Goal: Task Accomplishment & Management: Use online tool/utility

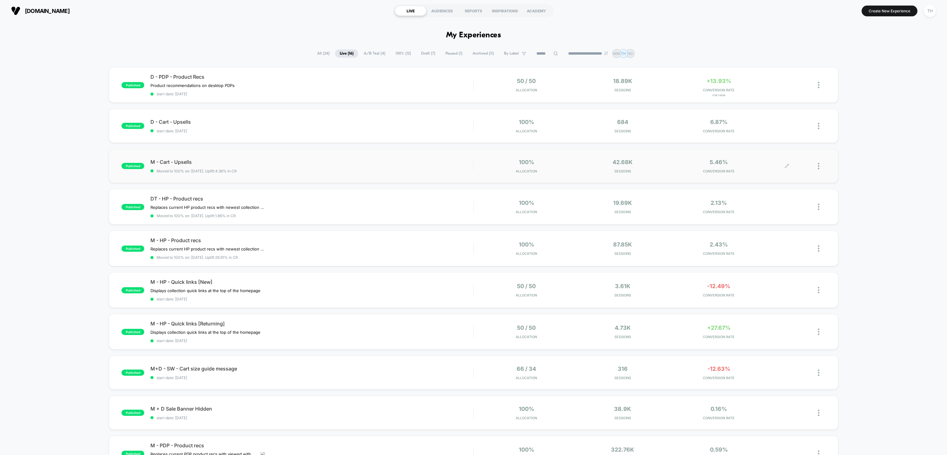
click at [784, 167] on icon at bounding box center [786, 166] width 5 height 5
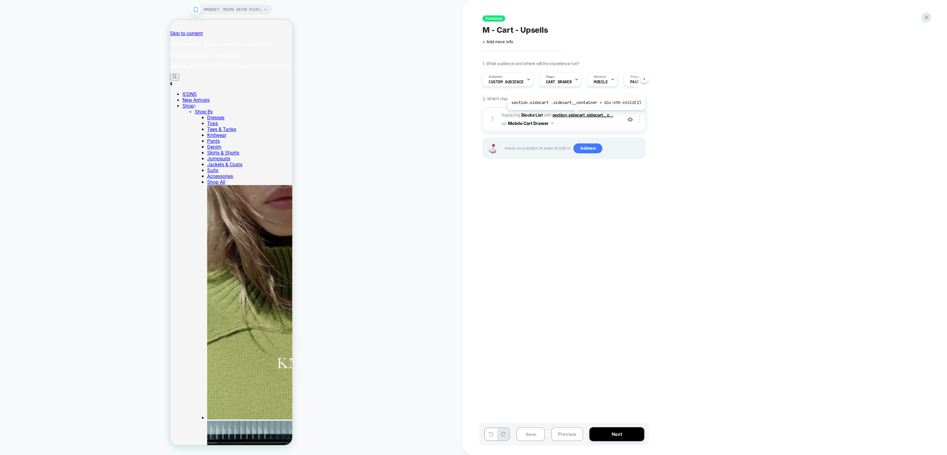
click at [575, 115] on span "section.sidecart .sidecart__c..." at bounding box center [582, 114] width 61 height 5
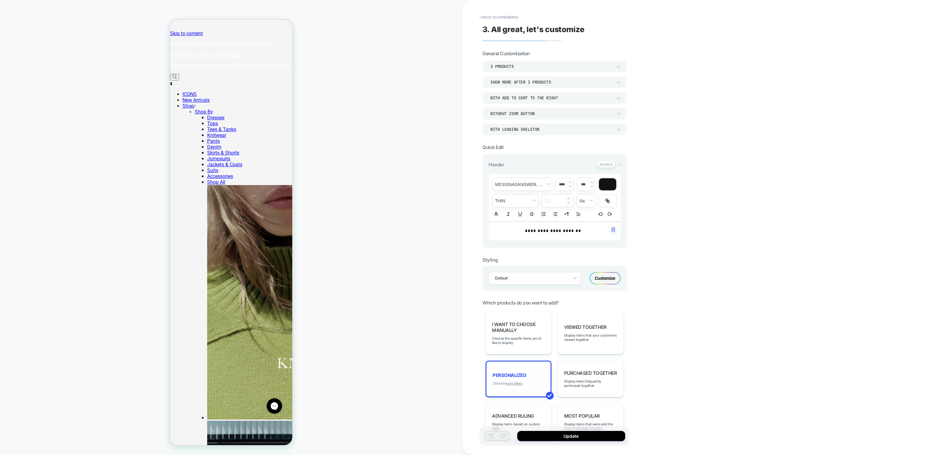
click at [520, 381] on u "more filters" at bounding box center [513, 383] width 17 height 4
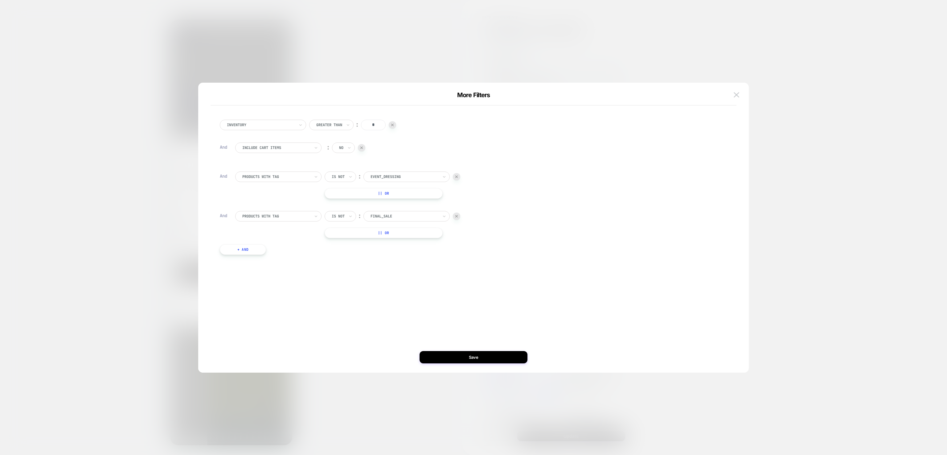
click at [255, 252] on button "+ And" at bounding box center [243, 249] width 46 height 10
click at [341, 256] on icon at bounding box center [342, 255] width 4 height 6
click at [339, 283] on div "Is not" at bounding box center [351, 282] width 40 height 10
click at [395, 257] on div at bounding box center [404, 256] width 68 height 6
type input "****"
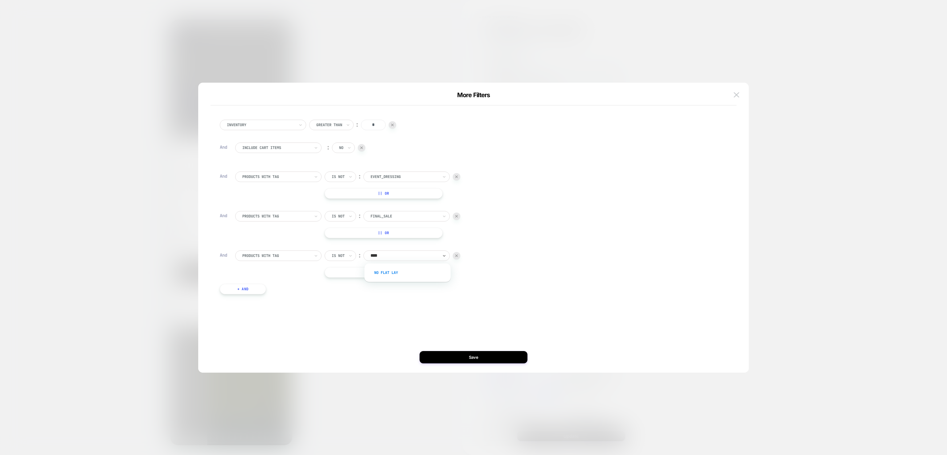
click at [392, 270] on div "no flat lay" at bounding box center [410, 273] width 80 height 10
click at [471, 353] on button "Save" at bounding box center [473, 357] width 108 height 12
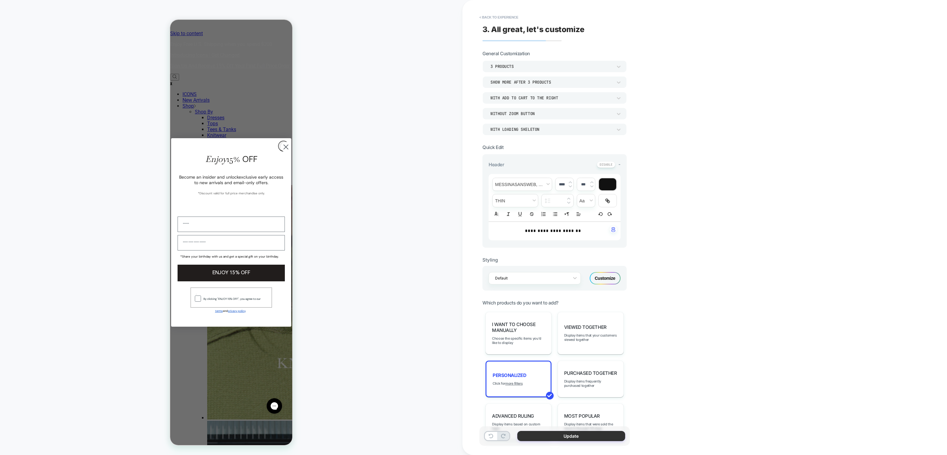
click at [552, 438] on button "Update" at bounding box center [571, 436] width 108 height 10
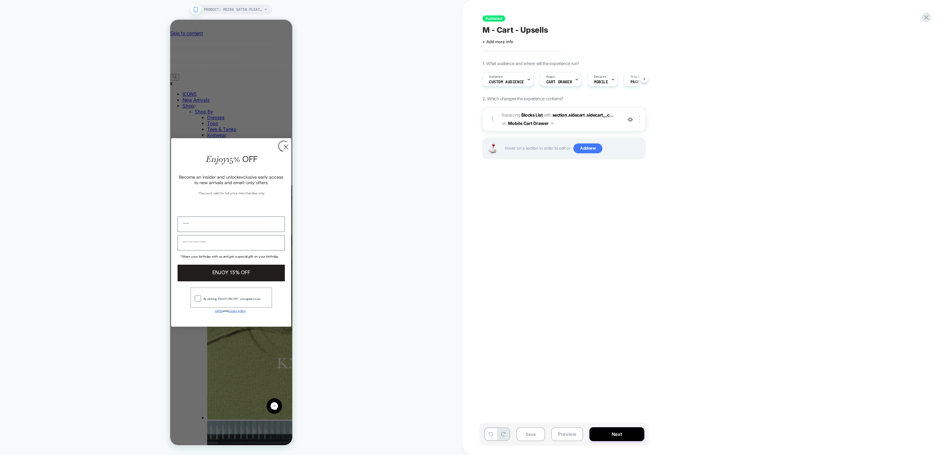
scroll to position [0, 0]
click at [603, 432] on button "Next" at bounding box center [616, 434] width 55 height 14
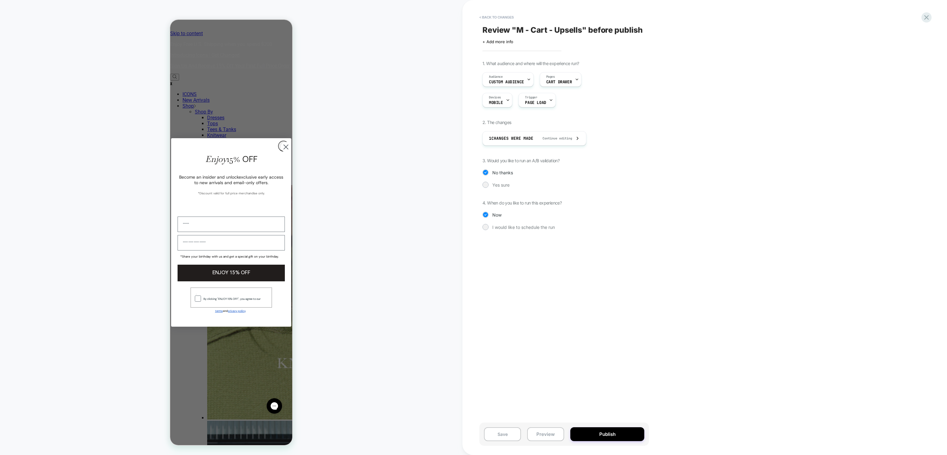
click at [603, 432] on button "Publish" at bounding box center [607, 434] width 74 height 14
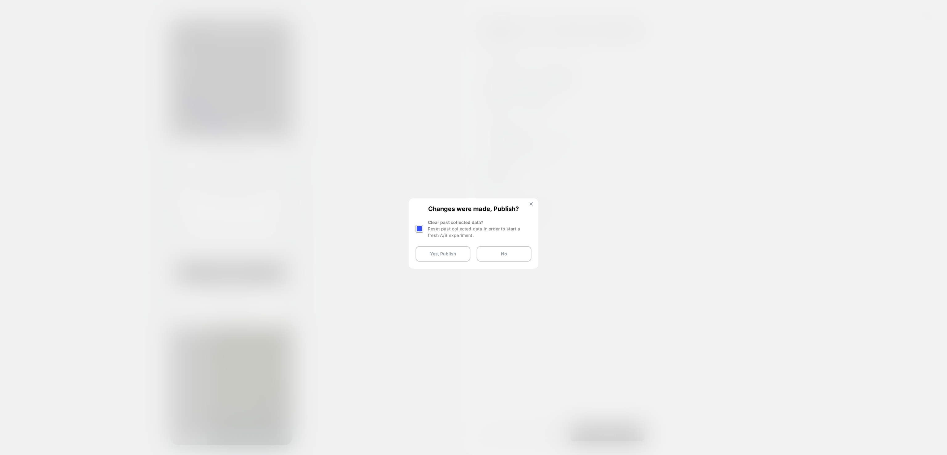
click at [421, 226] on div at bounding box center [419, 229] width 8 height 8
click at [442, 263] on div "Changes were made, Publish? Clear past collected data? Reset past collected dat…" at bounding box center [473, 233] width 128 height 69
click at [441, 253] on button "Yes, Publish" at bounding box center [442, 253] width 55 height 15
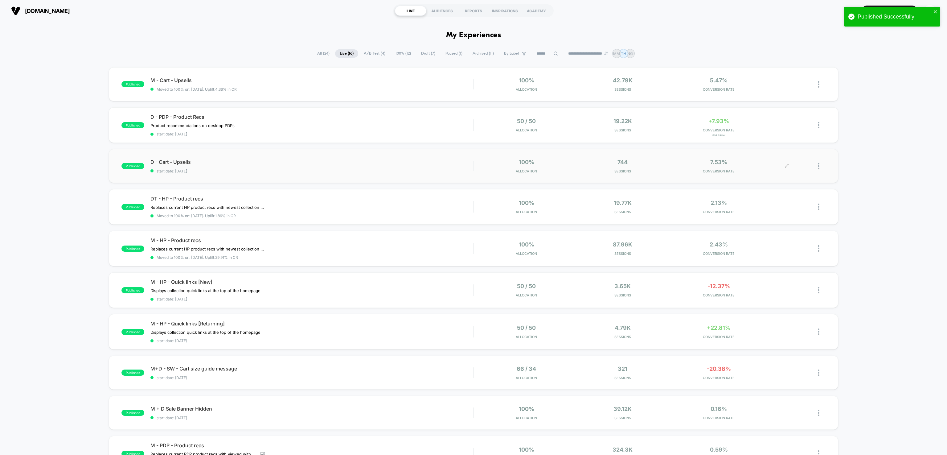
click at [788, 164] on icon at bounding box center [786, 166] width 5 height 5
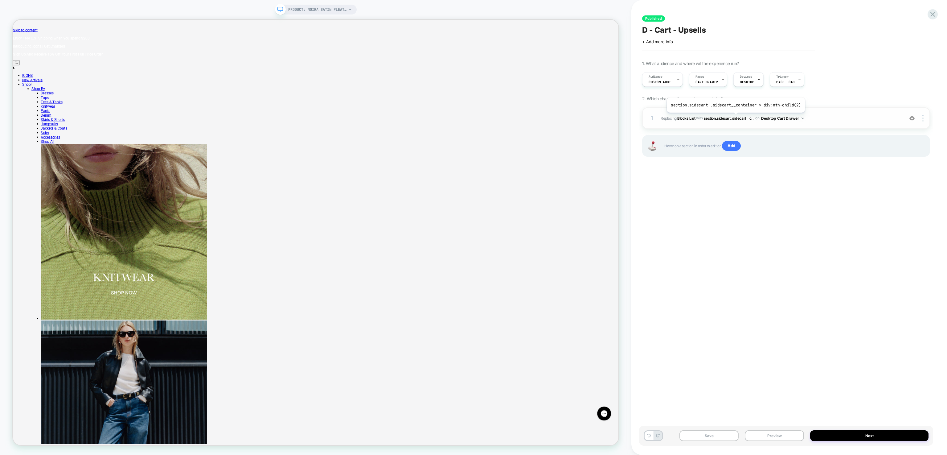
click at [734, 117] on span "section.sidecart .sidecart__c..." at bounding box center [729, 118] width 51 height 5
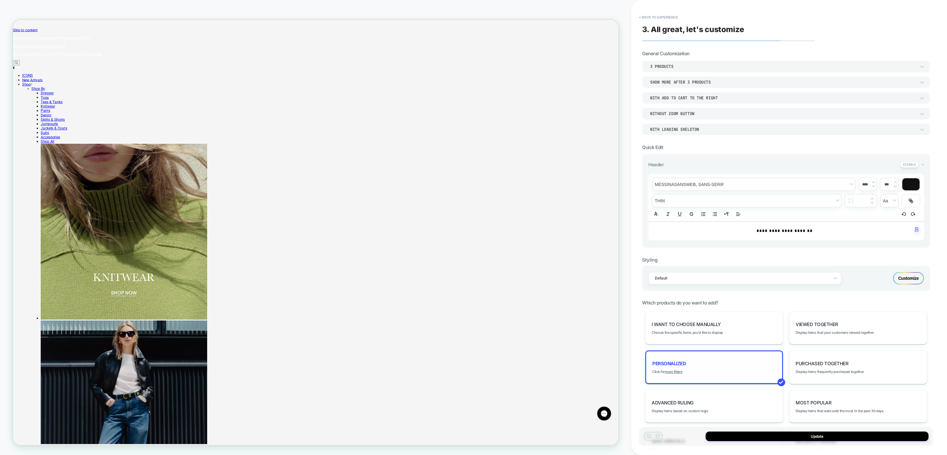
click at [677, 367] on div "personalized Click for more filters" at bounding box center [714, 367] width 138 height 34
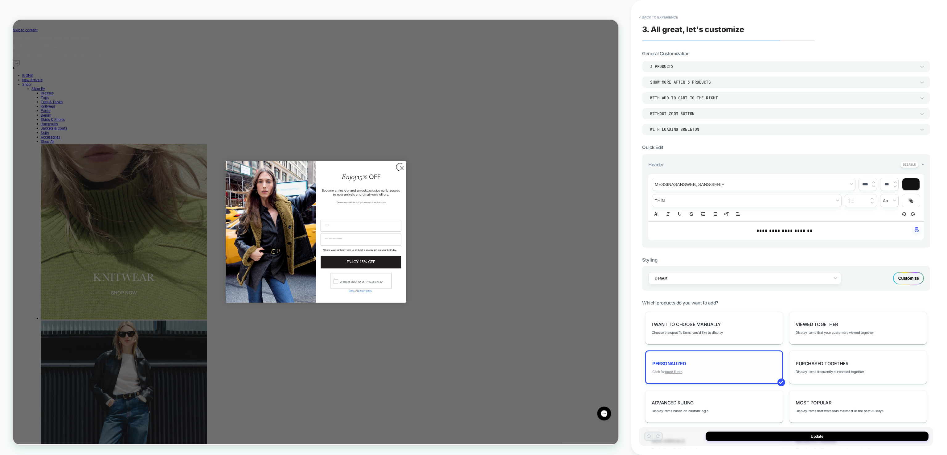
click at [677, 370] on u "more filters" at bounding box center [673, 371] width 17 height 4
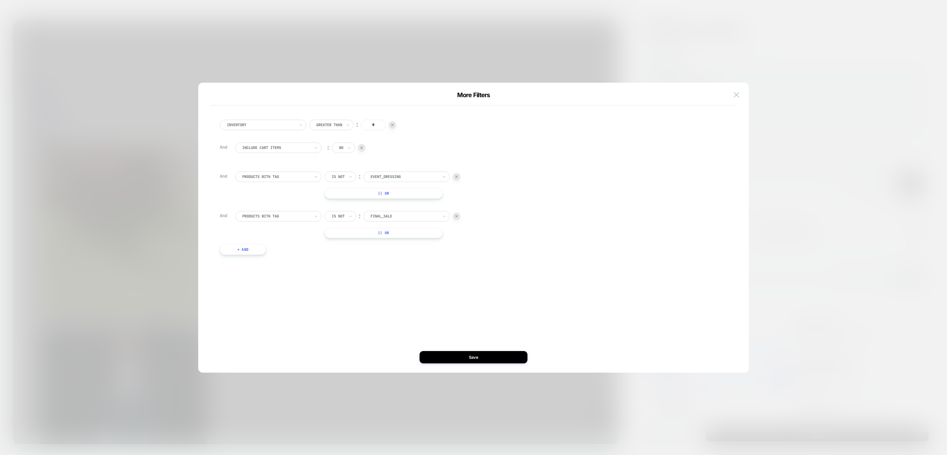
click at [235, 248] on button "+ And" at bounding box center [243, 249] width 46 height 10
click at [333, 256] on input "text" at bounding box center [333, 256] width 2 height 6
click at [342, 283] on div "Is not" at bounding box center [351, 282] width 40 height 10
click at [387, 253] on div at bounding box center [404, 256] width 68 height 6
type input "*****"
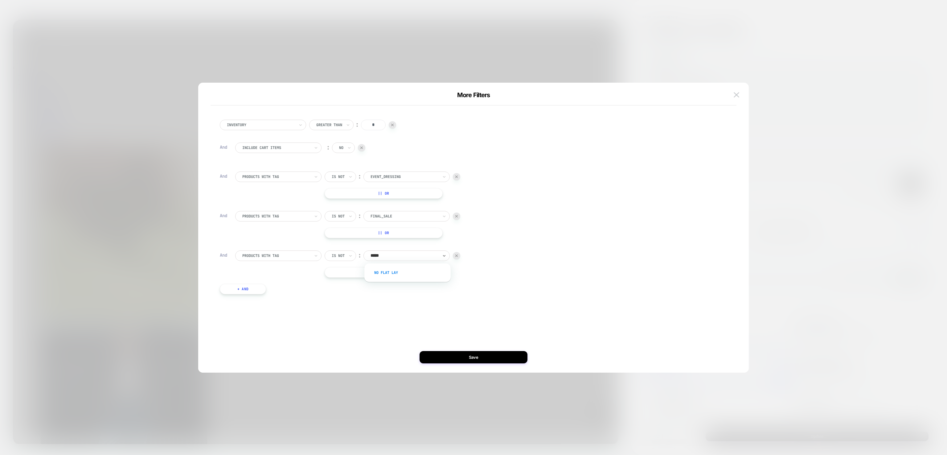
click at [391, 271] on div "no flat lay" at bounding box center [410, 273] width 80 height 10
click at [467, 352] on button "Save" at bounding box center [473, 357] width 108 height 12
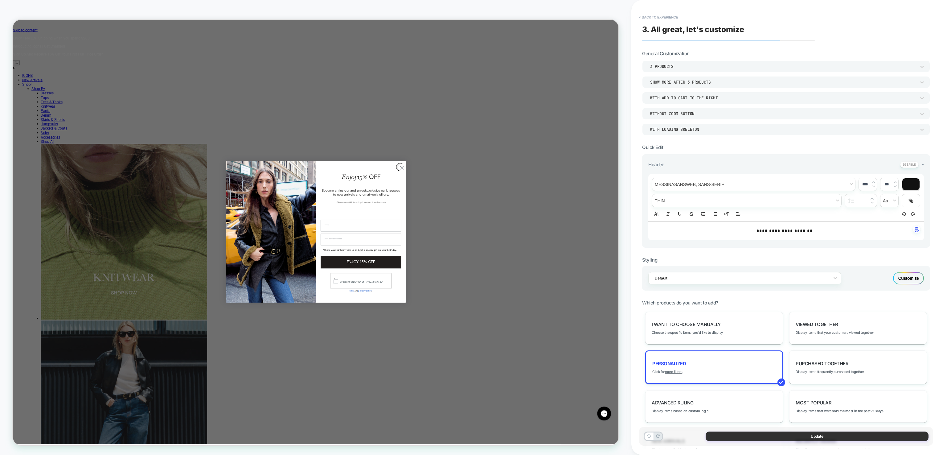
click at [779, 436] on button "Update" at bounding box center [816, 436] width 223 height 10
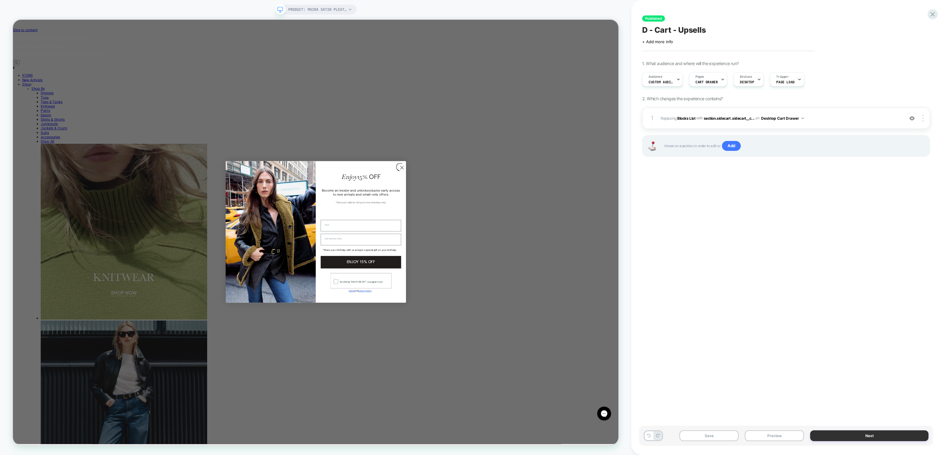
click at [840, 432] on button "Next" at bounding box center [869, 435] width 118 height 11
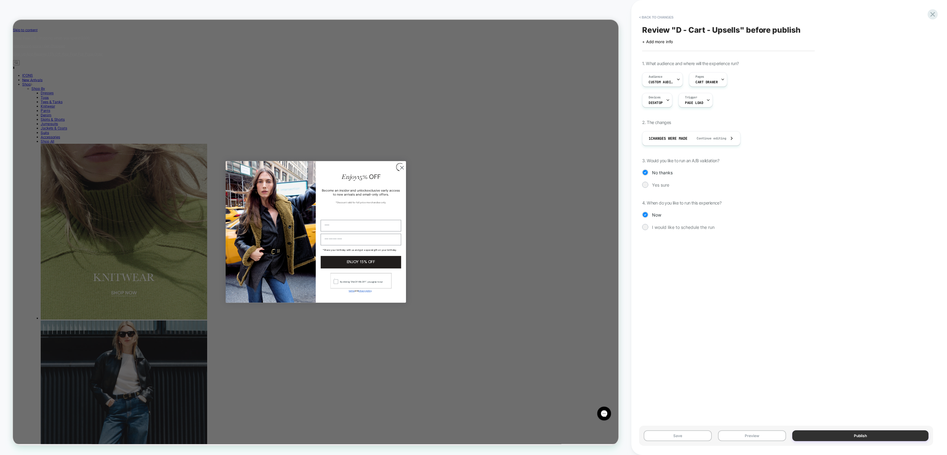
click at [839, 432] on button "Publish" at bounding box center [860, 435] width 136 height 11
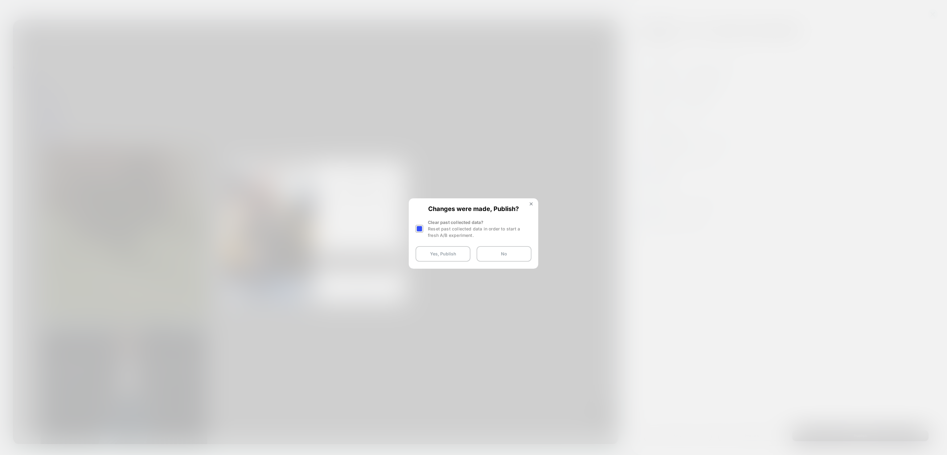
click at [419, 228] on div at bounding box center [419, 229] width 8 height 8
click at [432, 250] on button "Yes, Publish" at bounding box center [442, 253] width 55 height 15
